Goal: Communication & Community: Answer question/provide support

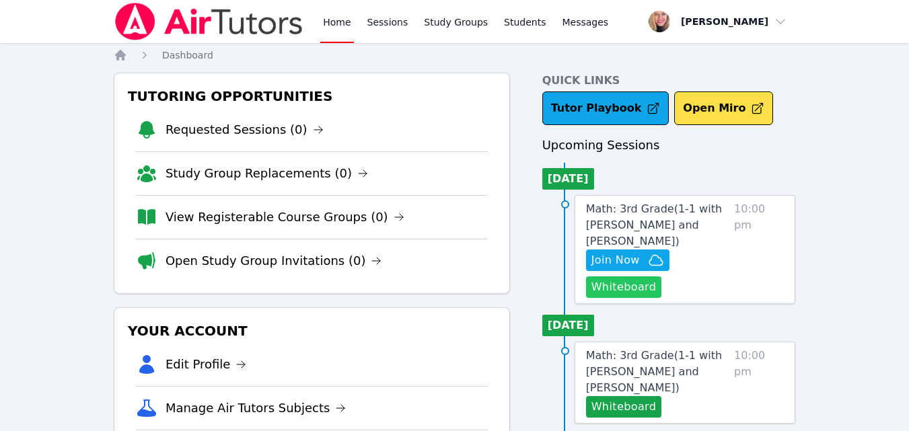
click at [620, 277] on button "Whiteboard" at bounding box center [624, 287] width 76 height 22
click at [620, 252] on span "Join Now" at bounding box center [615, 260] width 48 height 16
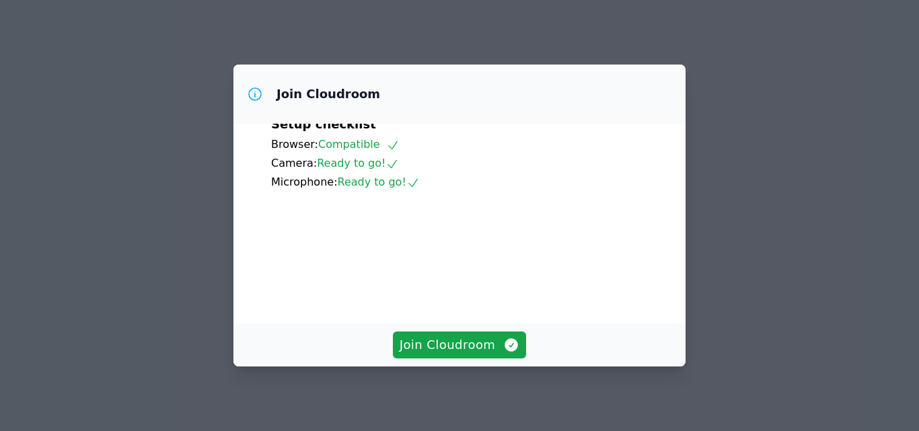
scroll to position [125, 0]
click at [473, 350] on span "Join Cloudroom" at bounding box center [460, 345] width 120 height 19
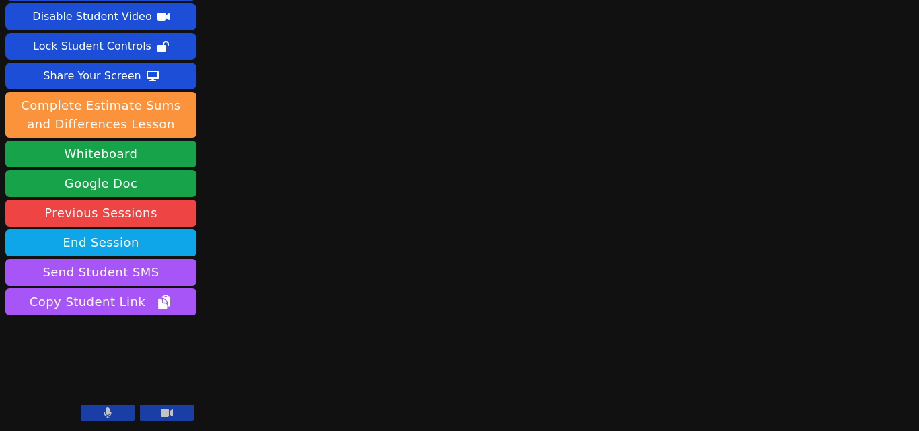
scroll to position [0, 0]
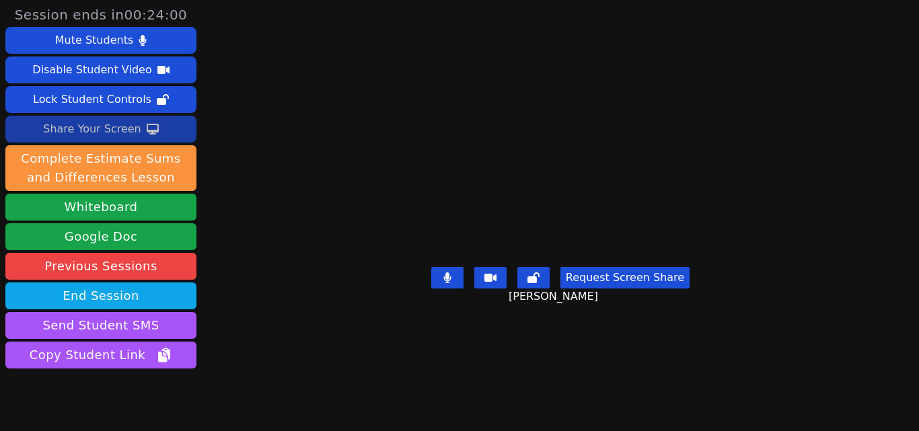
click at [110, 133] on div "Share Your Screen" at bounding box center [92, 129] width 98 height 22
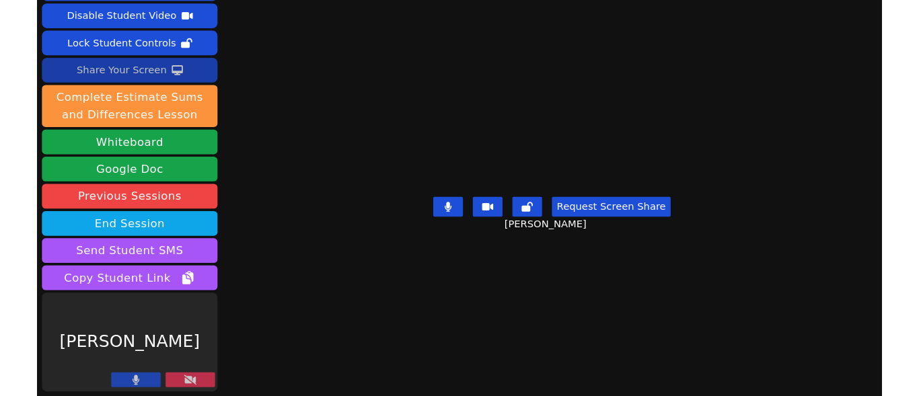
scroll to position [53, 0]
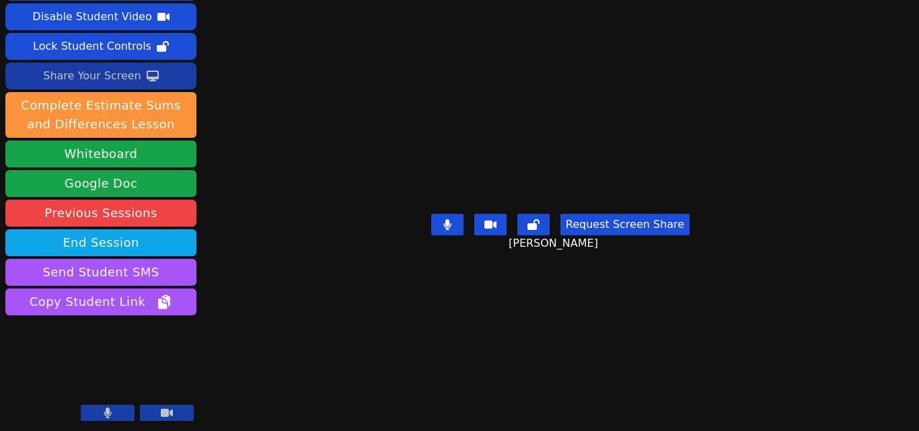
click at [115, 77] on div "Share Your Screen" at bounding box center [92, 76] width 98 height 22
click at [85, 67] on div "Share Your Screen" at bounding box center [92, 76] width 98 height 22
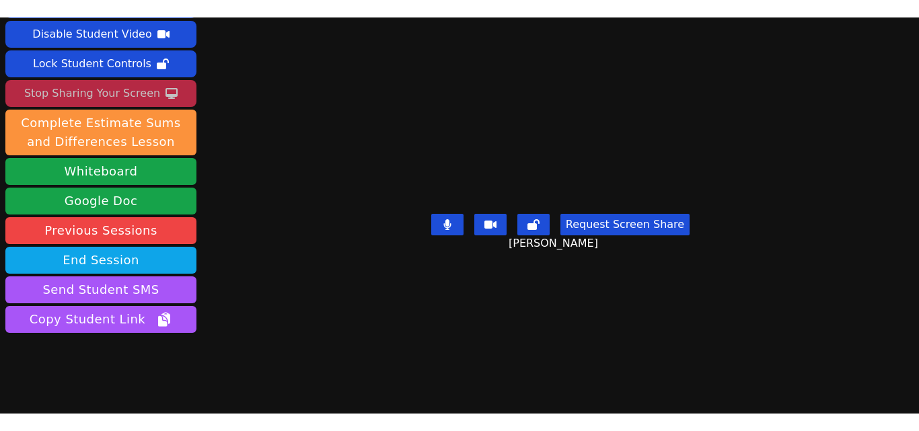
scroll to position [0, 0]
